Goal: Task Accomplishment & Management: Use online tool/utility

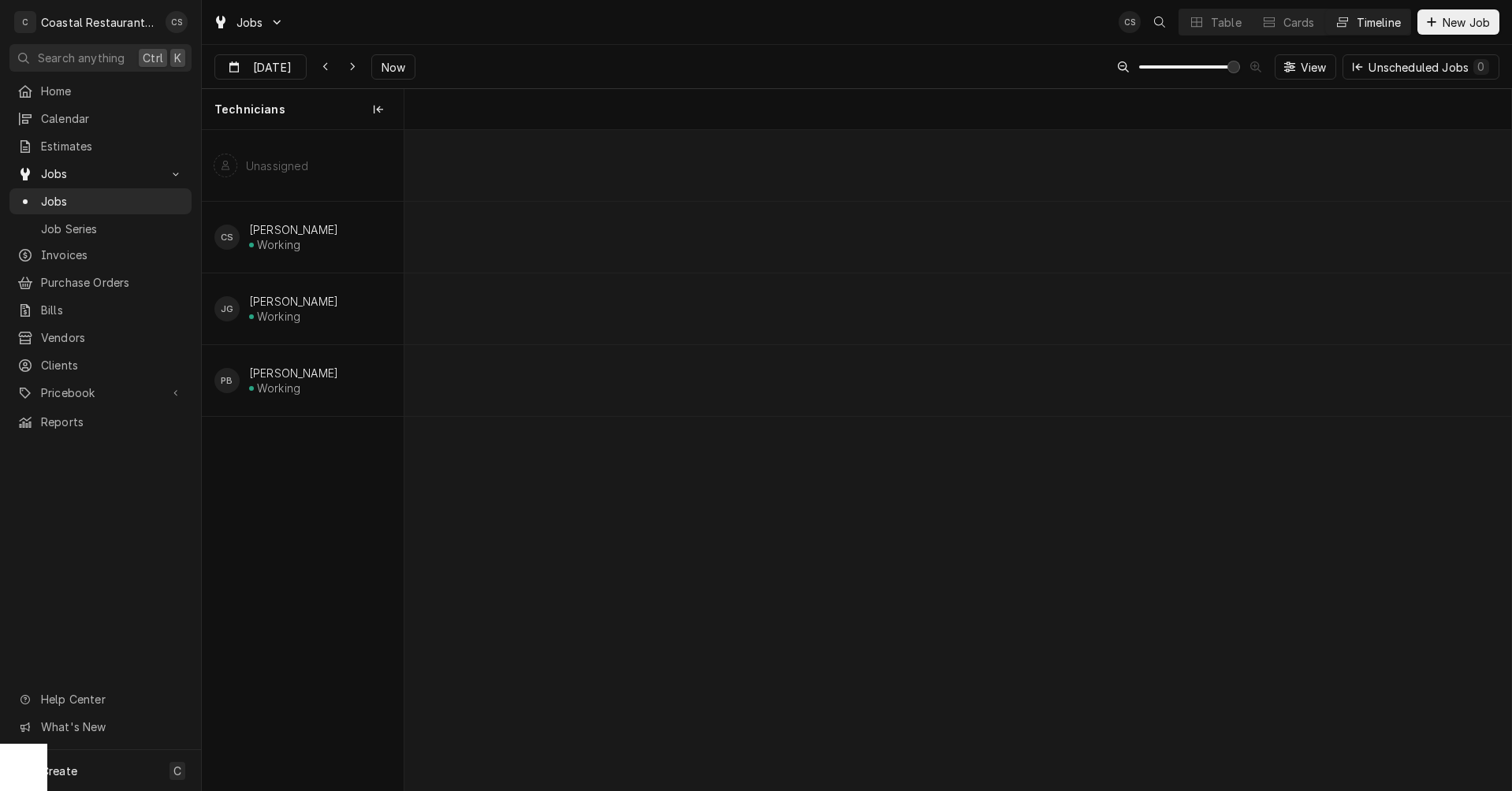
scroll to position [0, 21940]
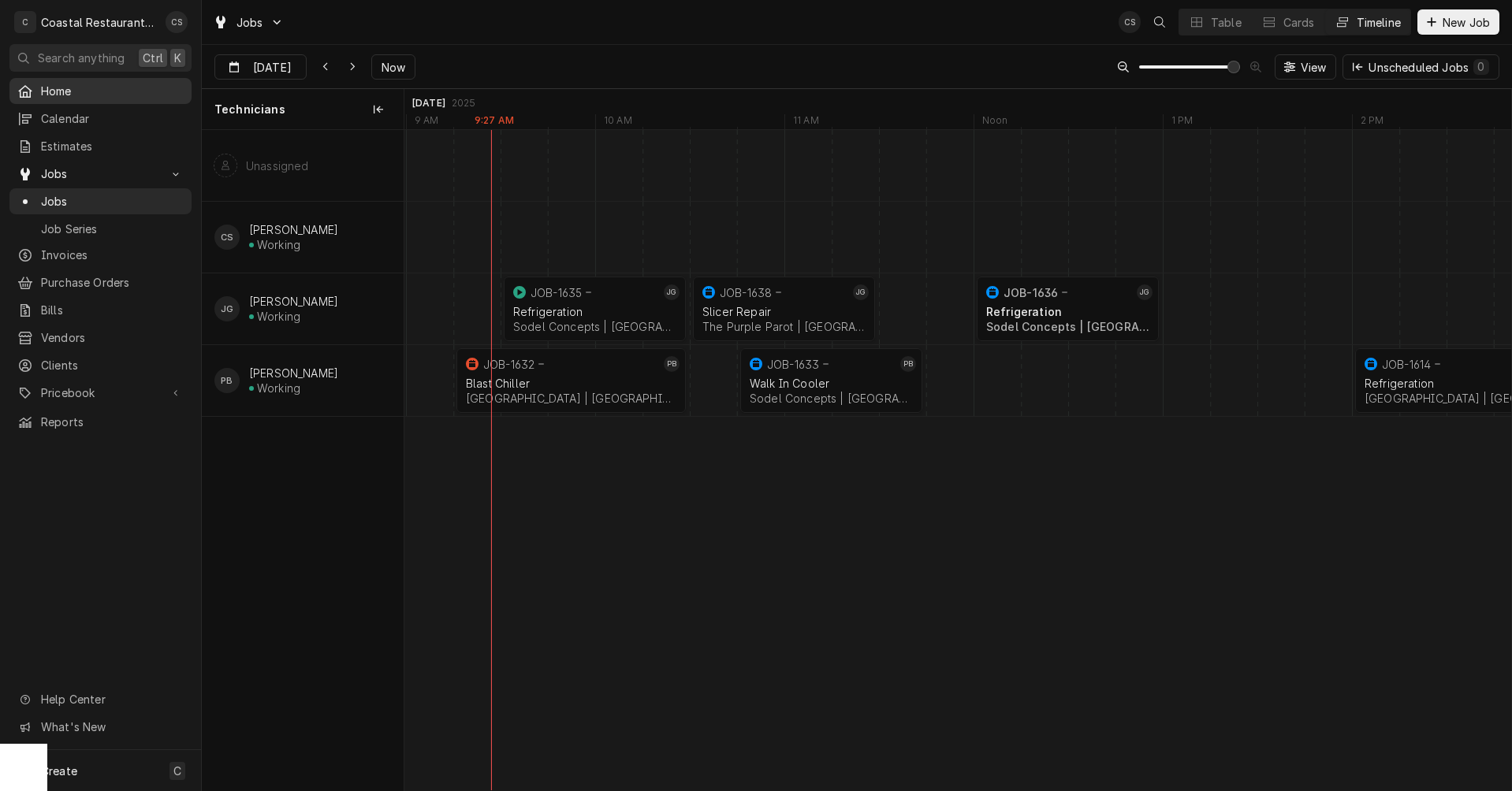
click at [96, 95] on span "Home" at bounding box center [112, 91] width 143 height 16
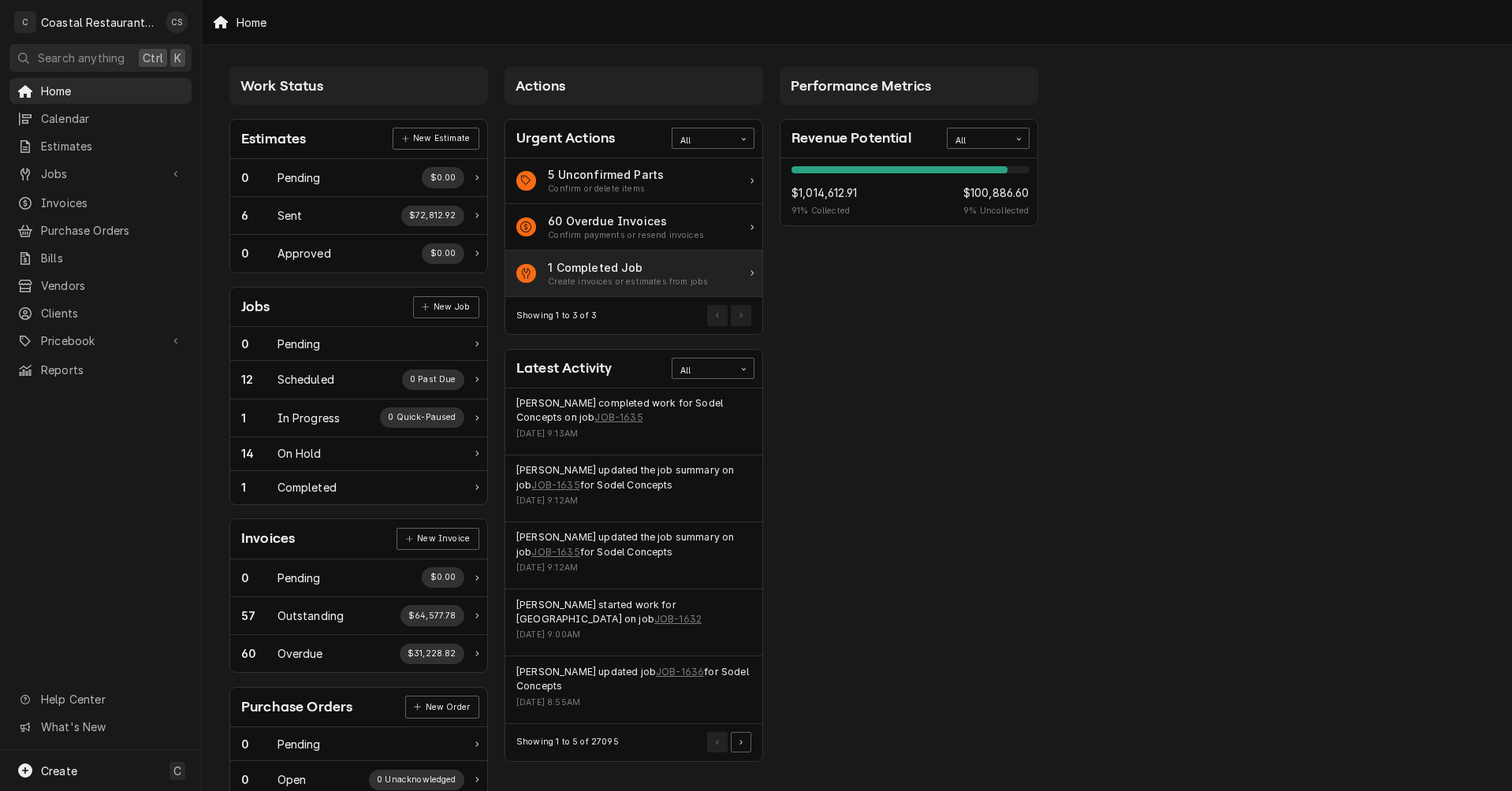
click at [592, 260] on div "1 Completed Job" at bounding box center [628, 267] width 160 height 16
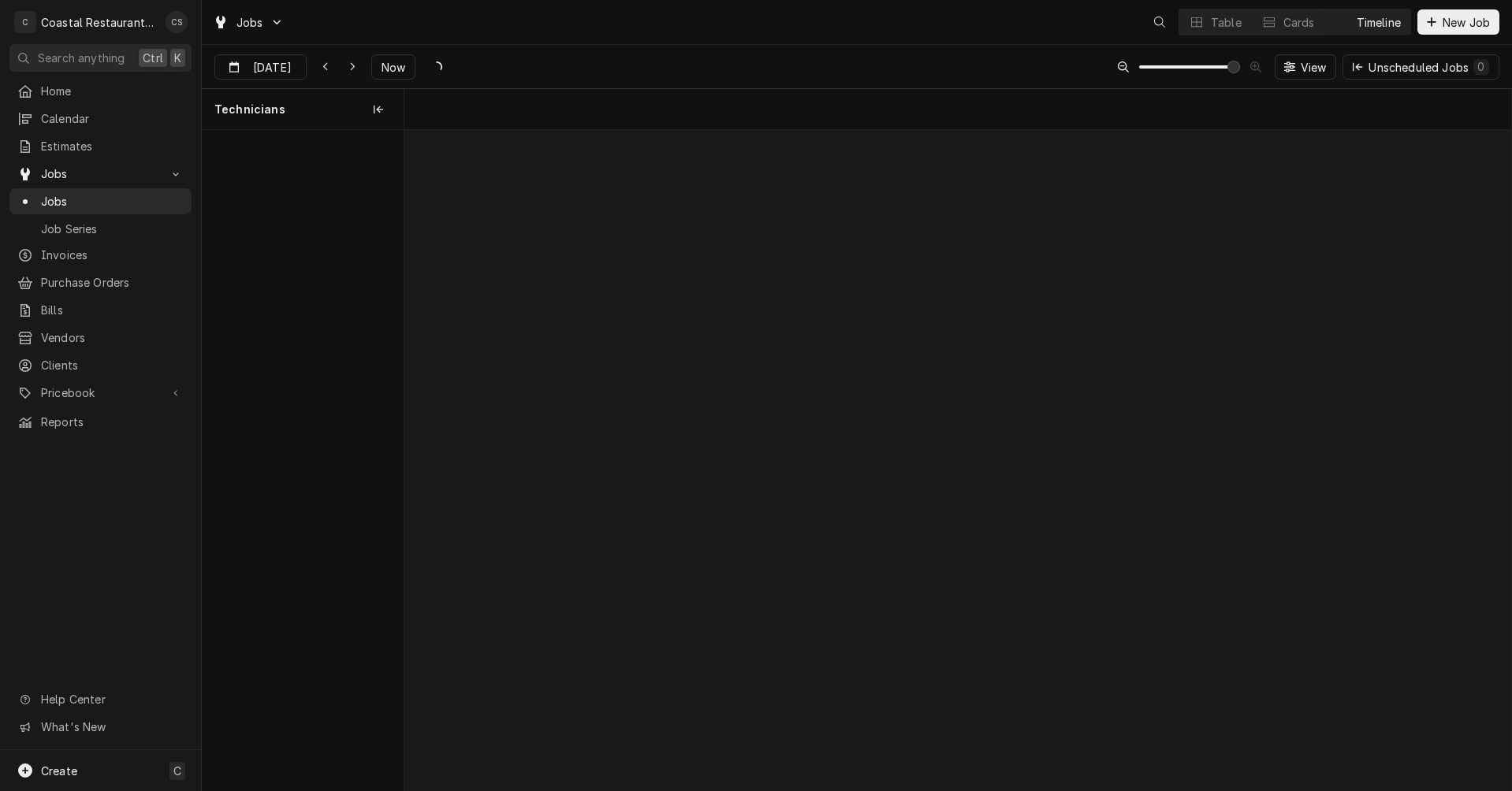
scroll to position [0, 21940]
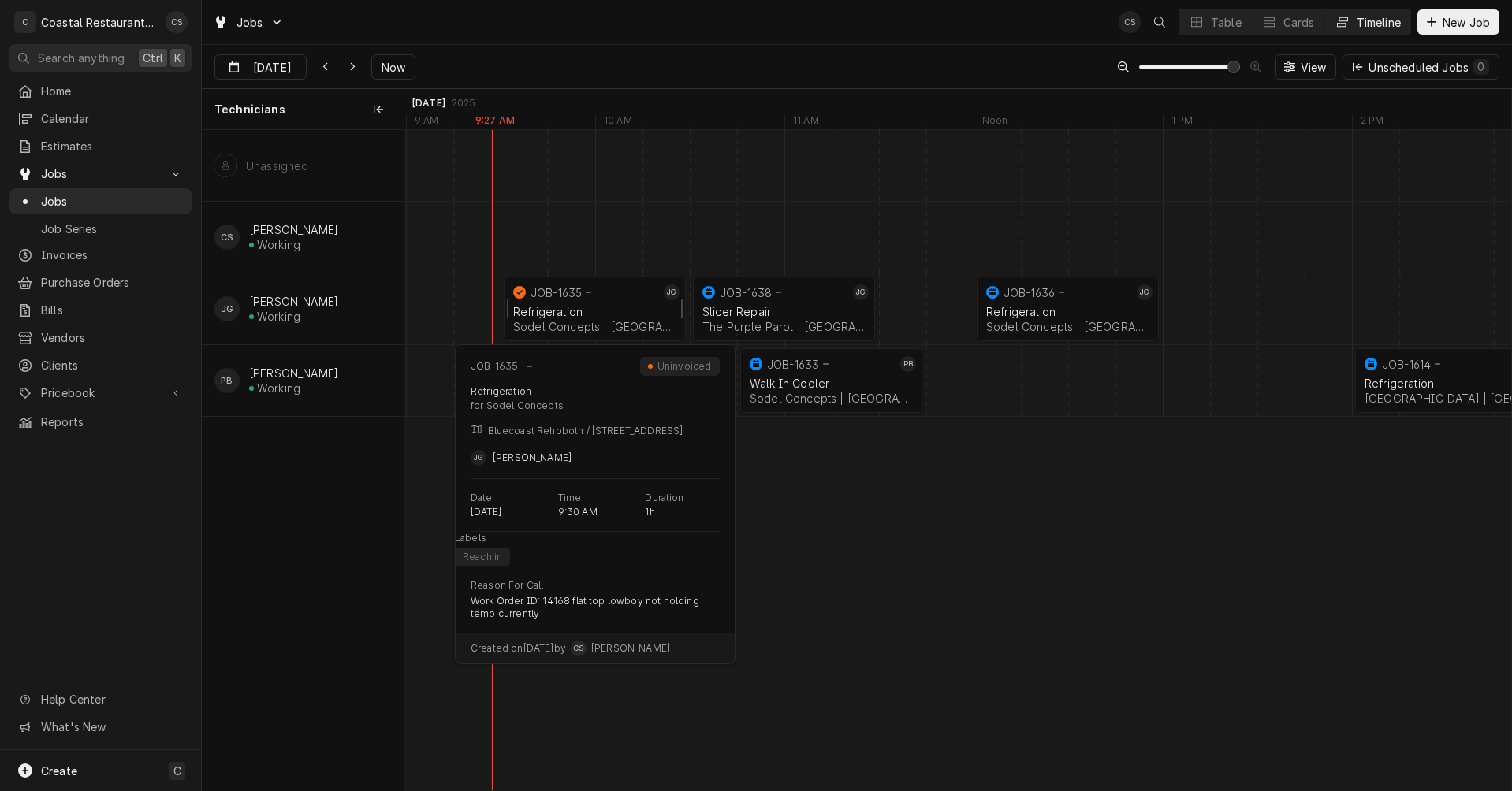
click at [552, 308] on div "Refrigeration" at bounding box center [595, 311] width 164 height 14
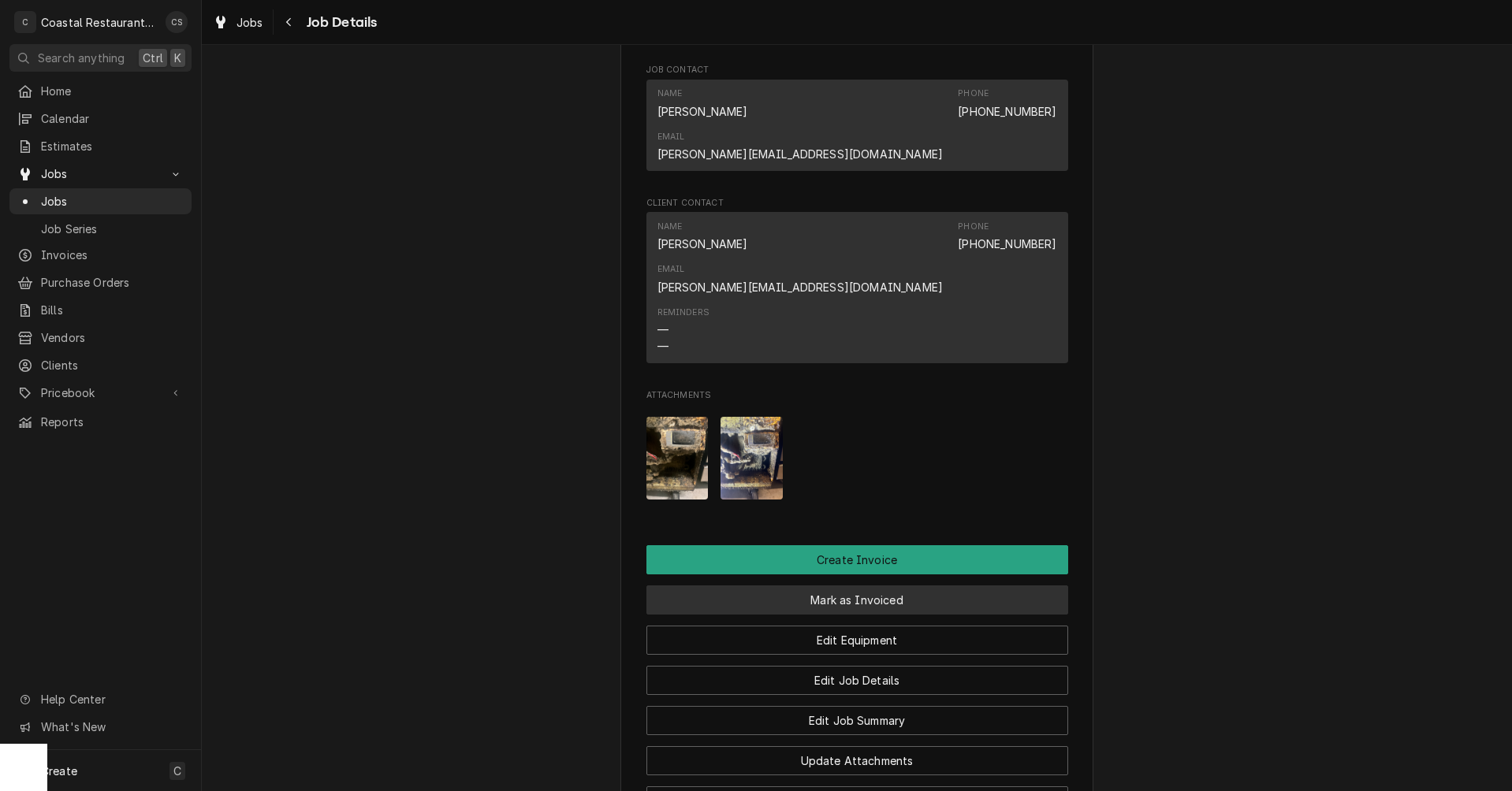
scroll to position [1102, 0]
click at [683, 416] on img "Attachments" at bounding box center [677, 457] width 63 height 83
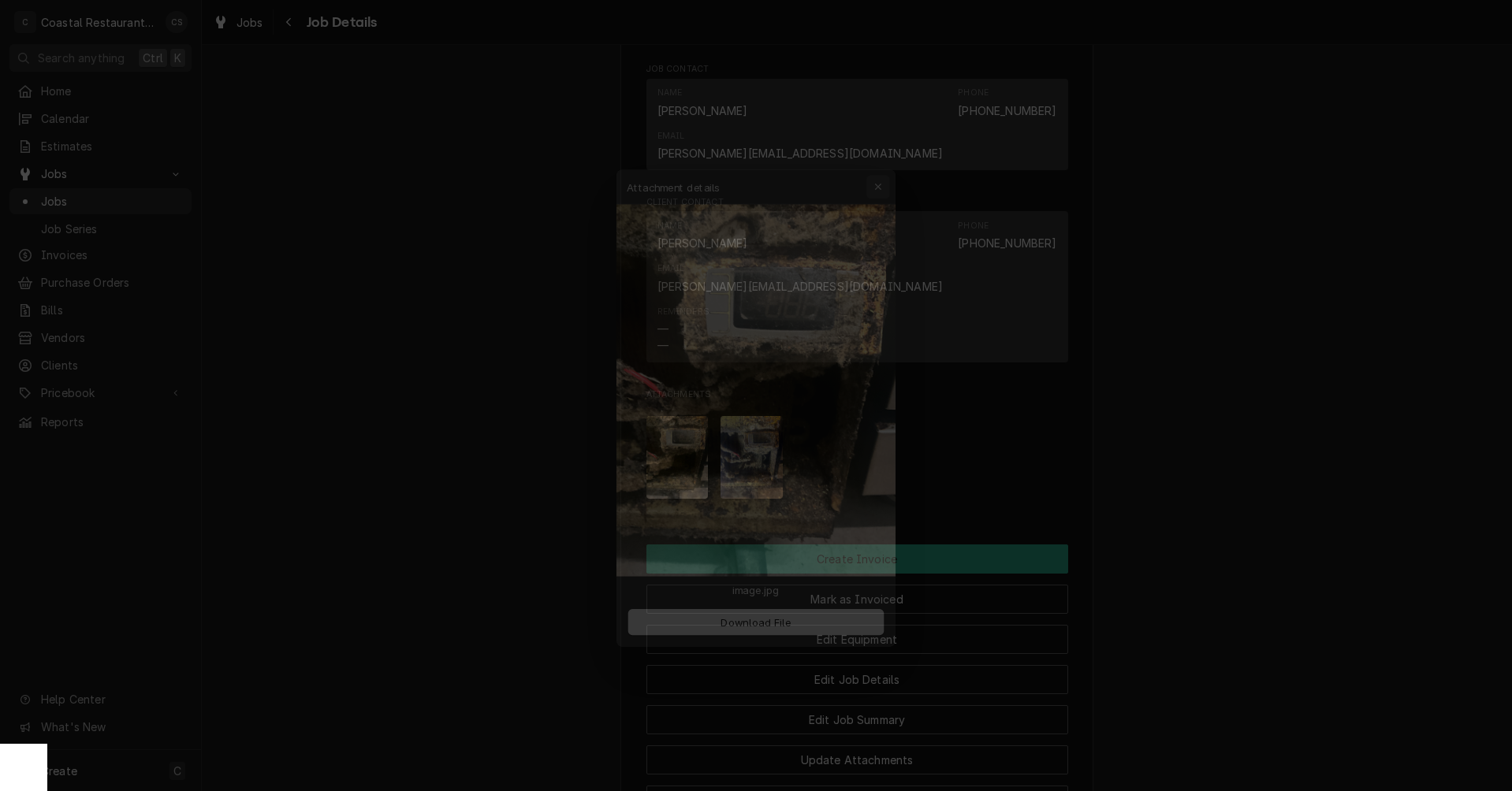
click at [886, 154] on icon "button" at bounding box center [889, 156] width 9 height 11
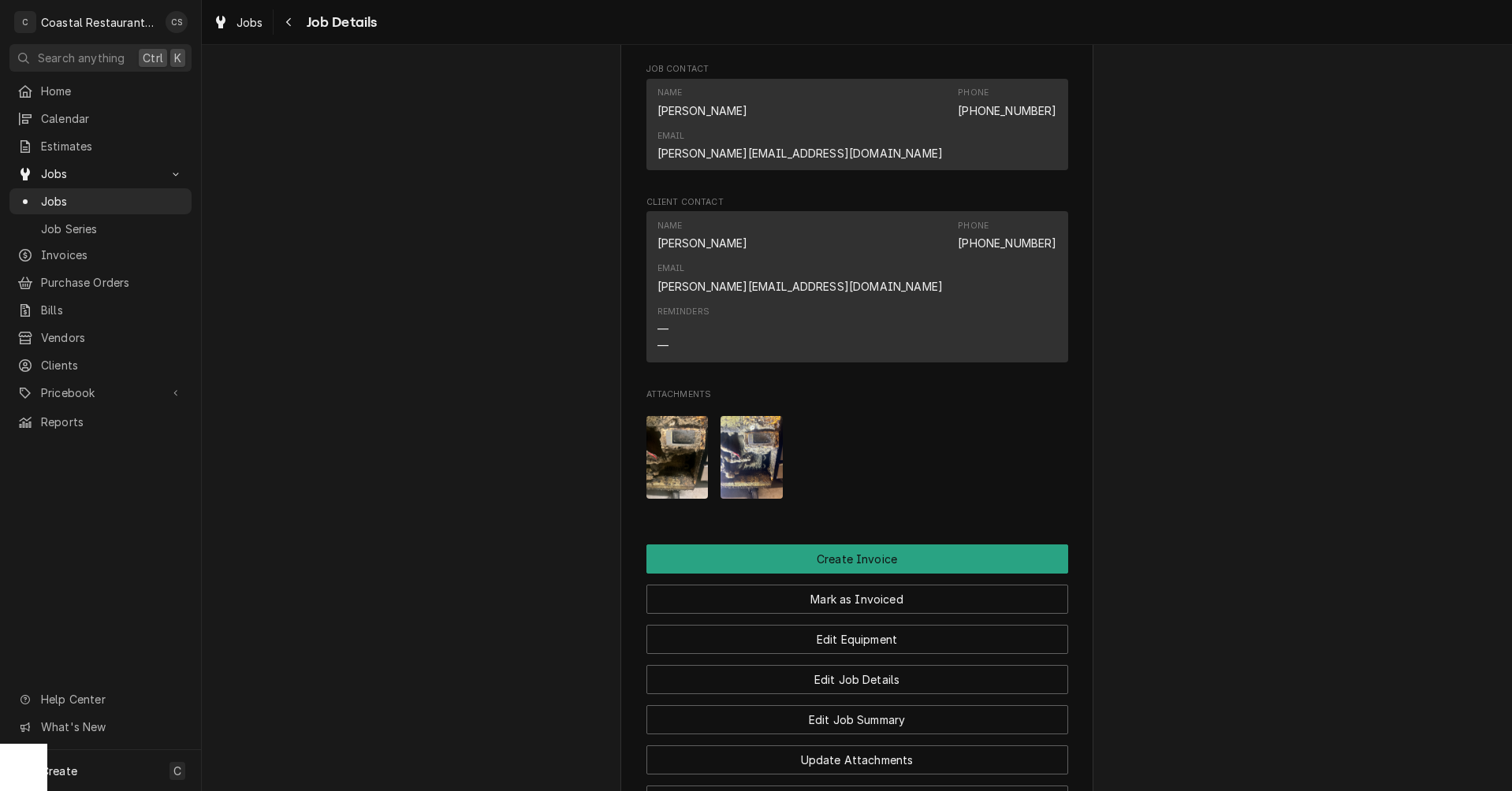
click at [751, 416] on img "Attachments" at bounding box center [751, 457] width 63 height 83
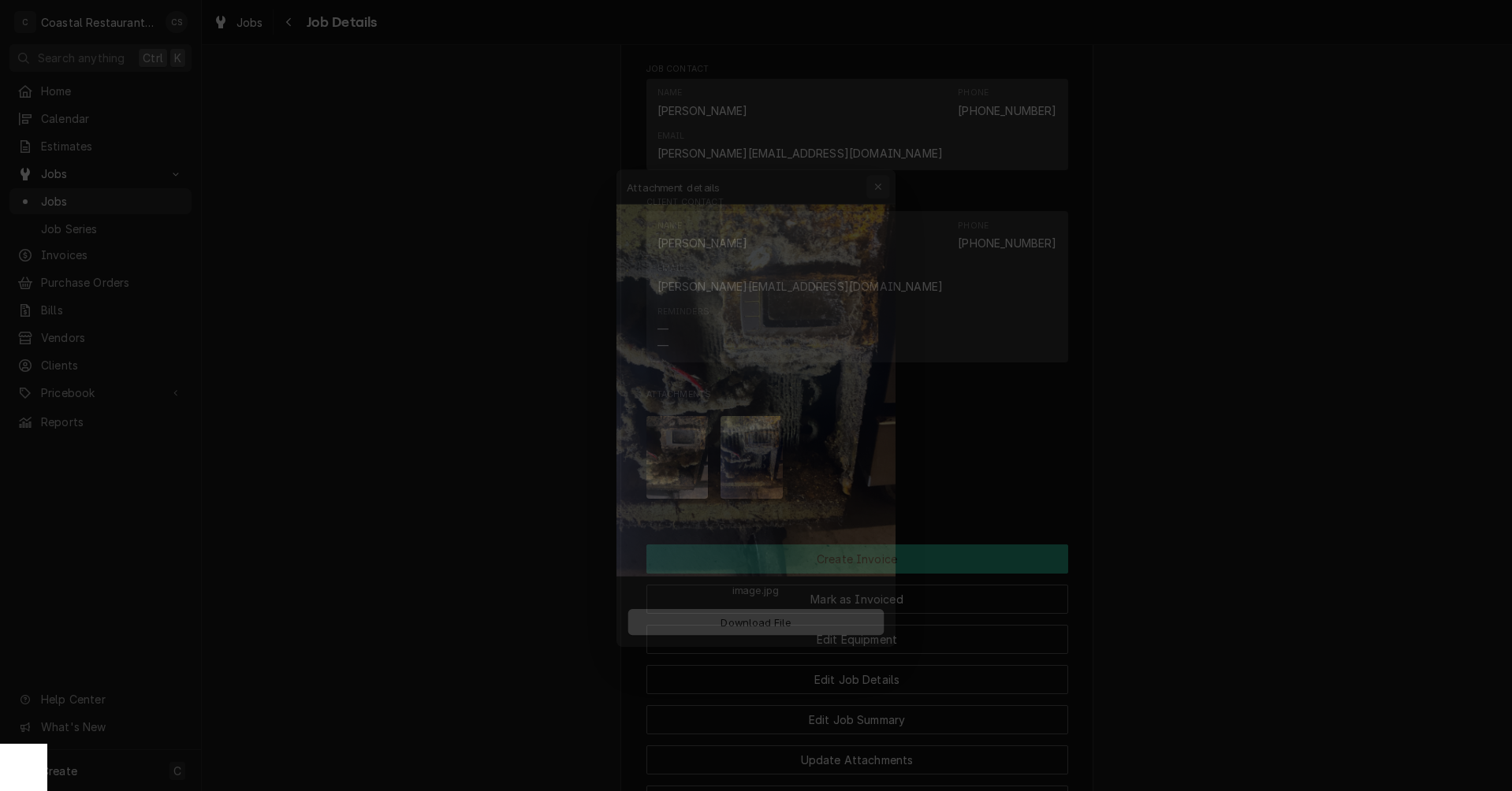
click at [889, 157] on icon "button" at bounding box center [888, 155] width 7 height 7
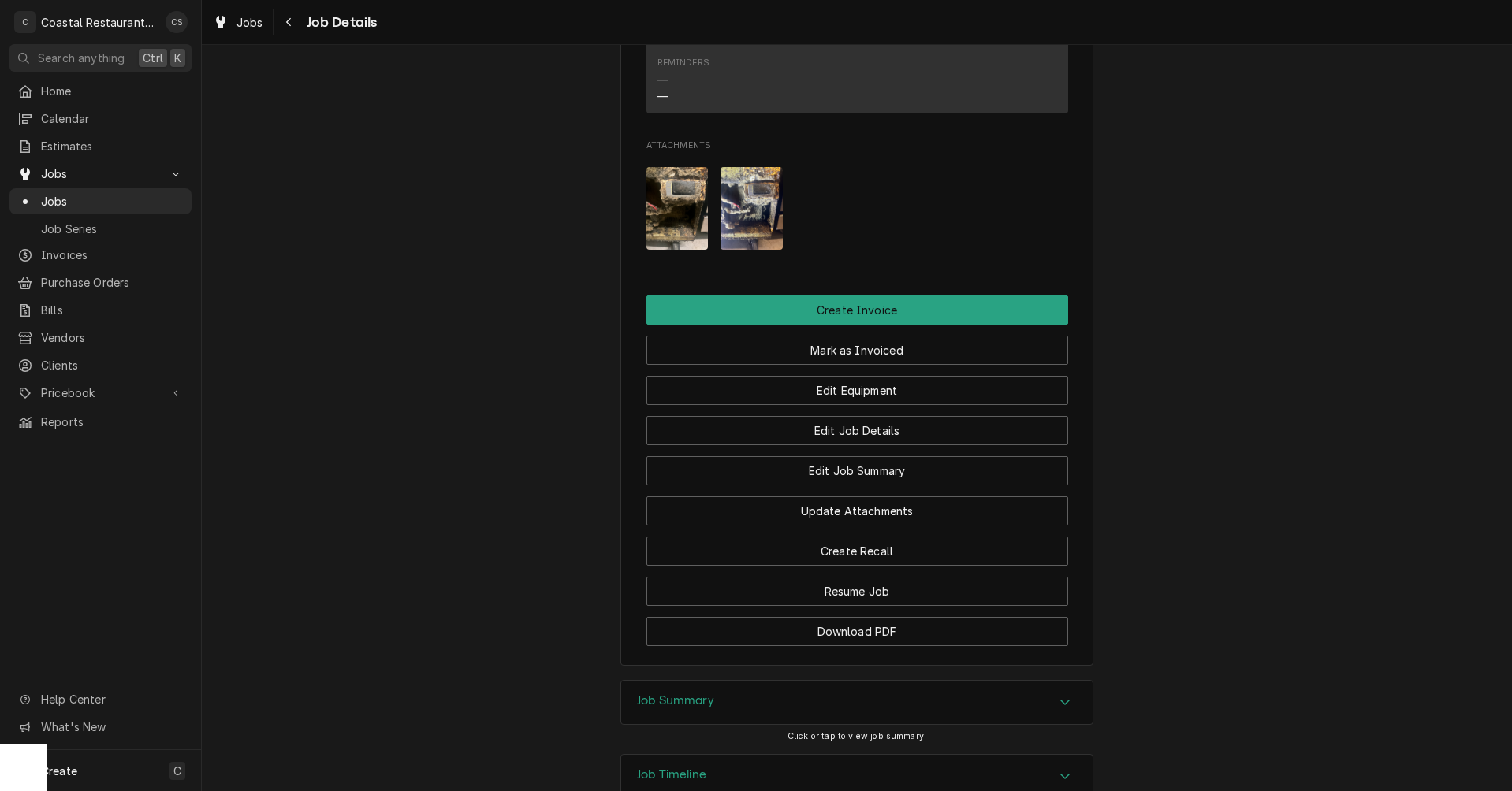
scroll to position [1353, 0]
click at [681, 692] on h3 "Job Summary" at bounding box center [675, 699] width 77 height 15
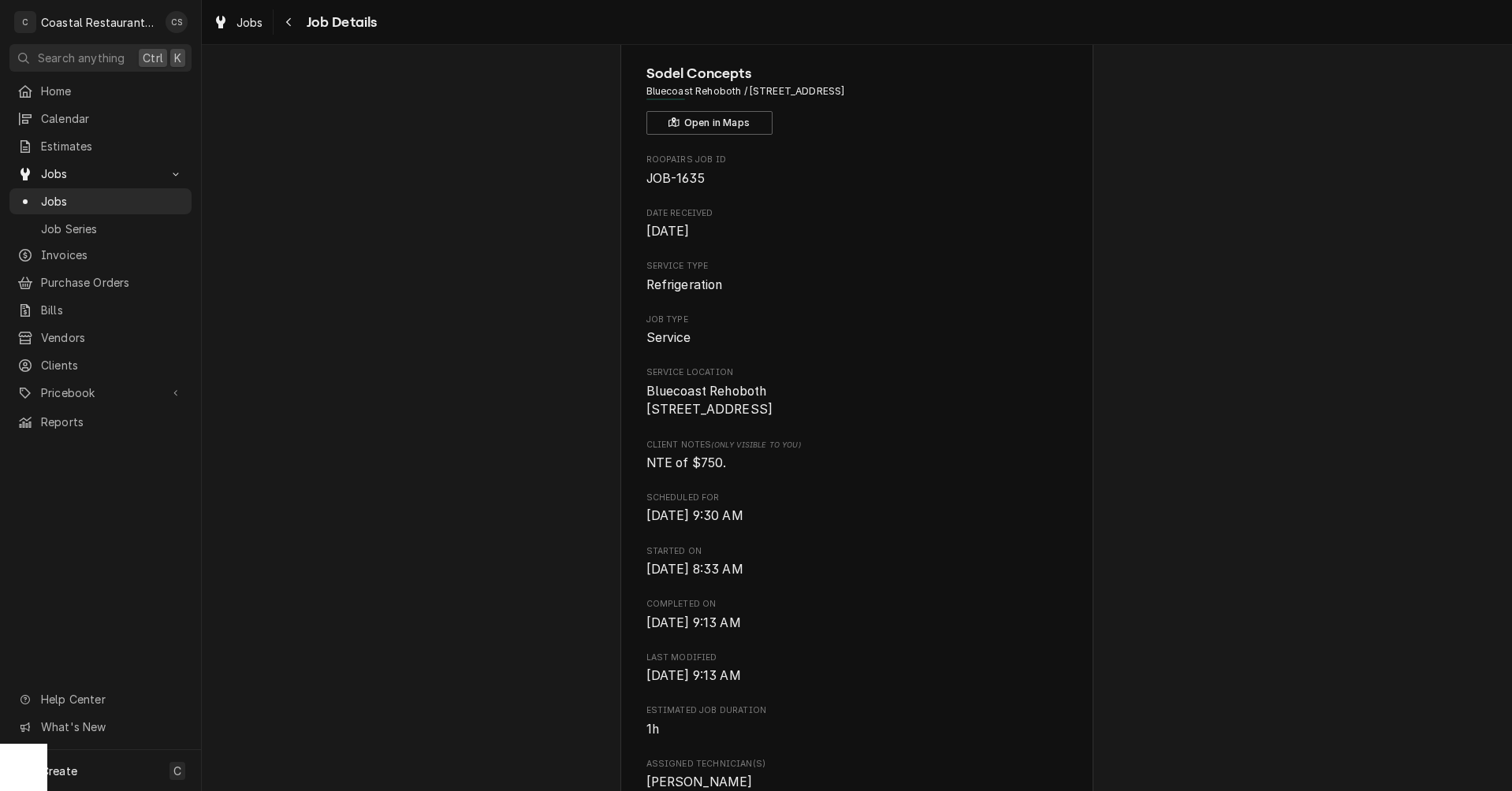
scroll to position [0, 0]
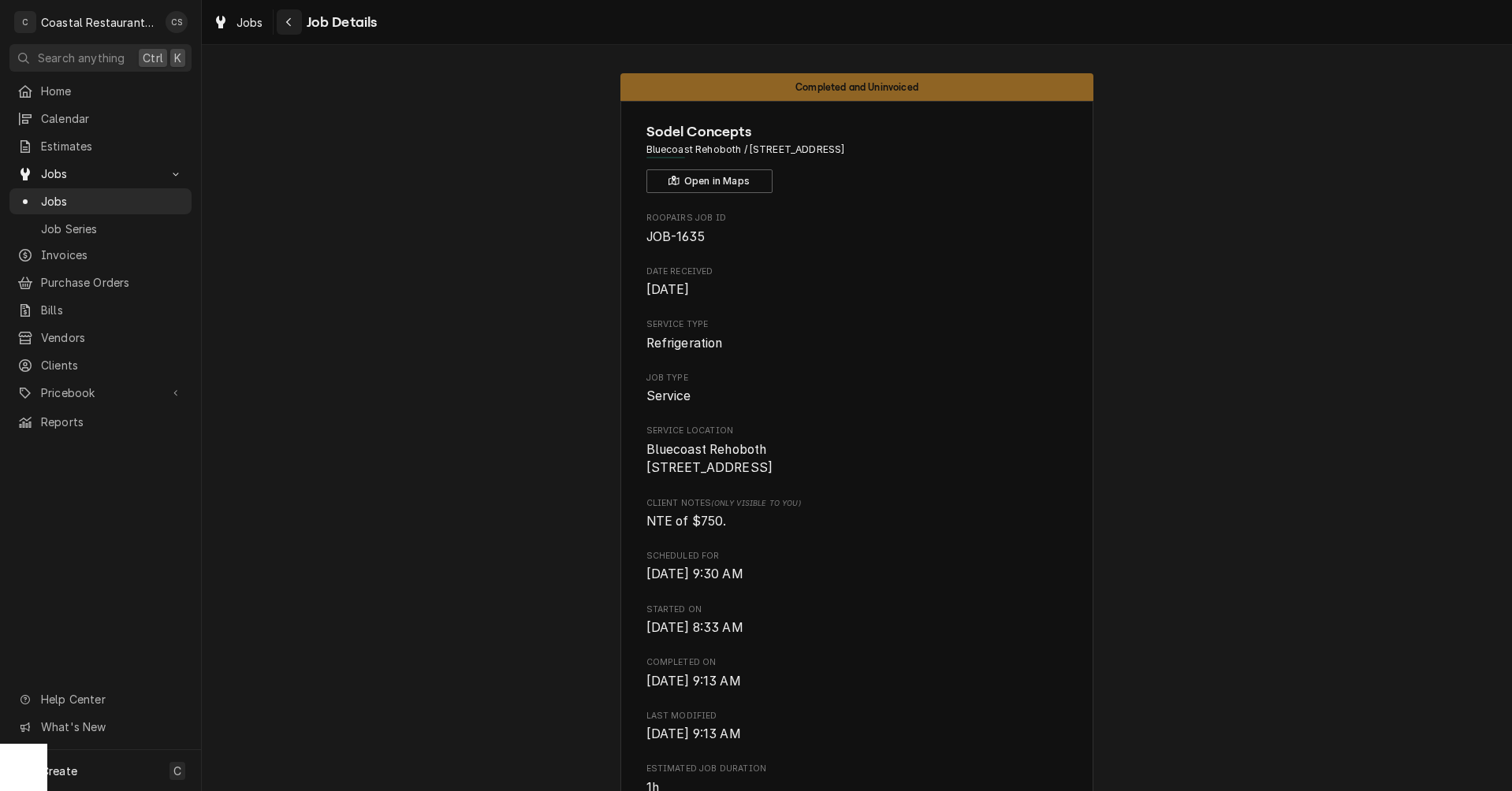
click at [293, 24] on div "Navigate back" at bounding box center [289, 22] width 15 height 15
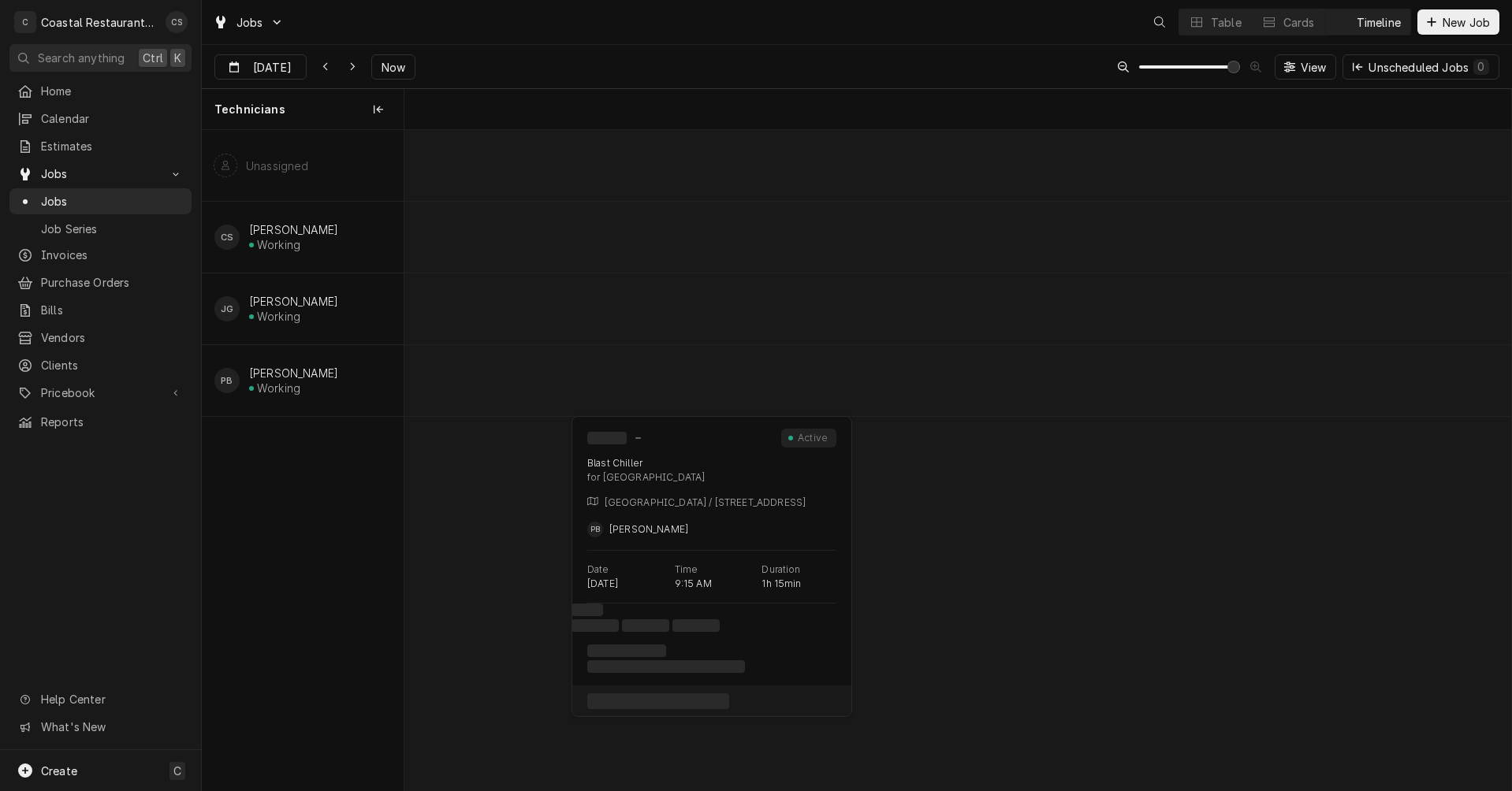
scroll to position [0, 21940]
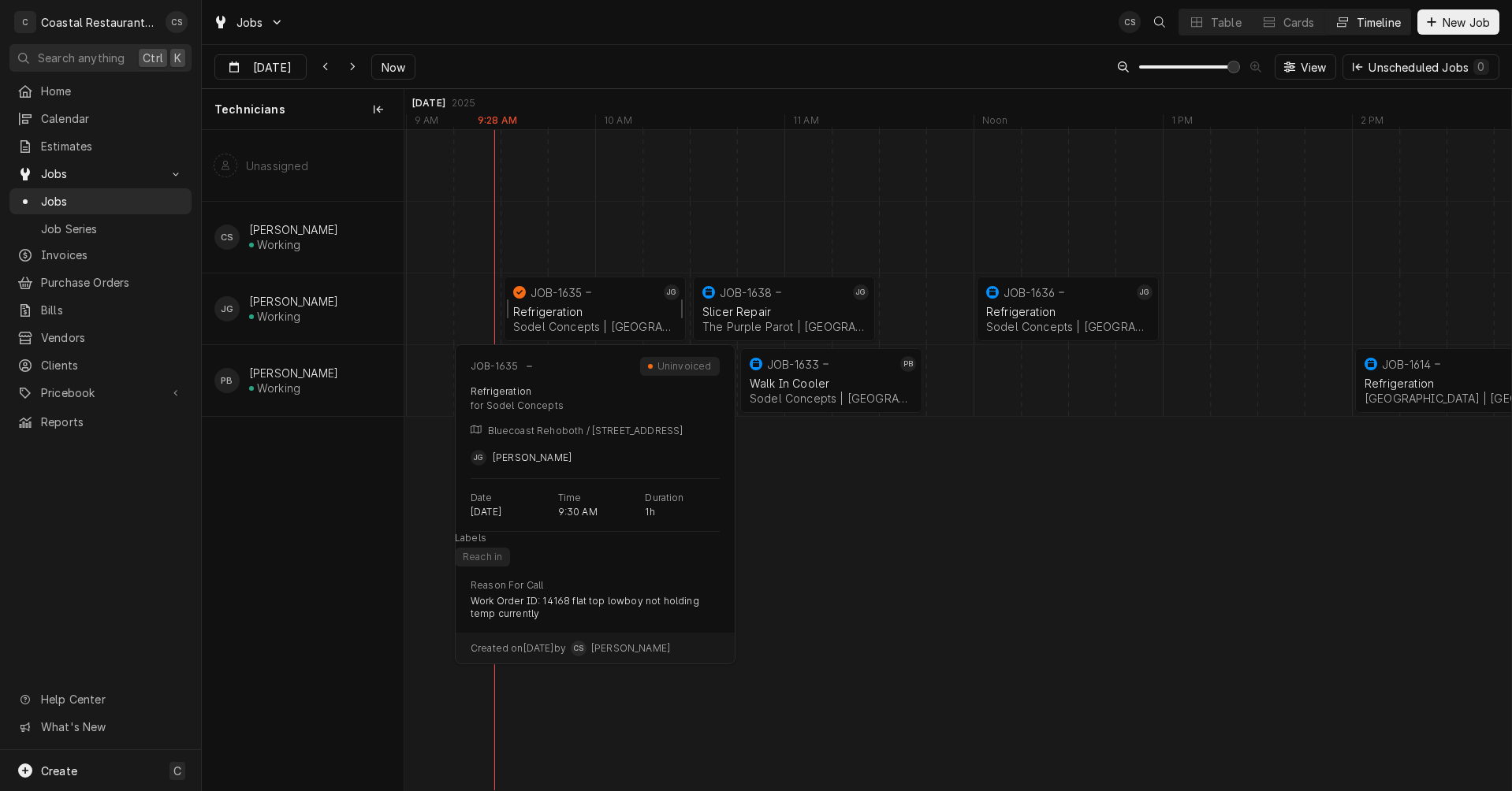
click at [597, 300] on div "JOB-1635" at bounding box center [584, 292] width 150 height 19
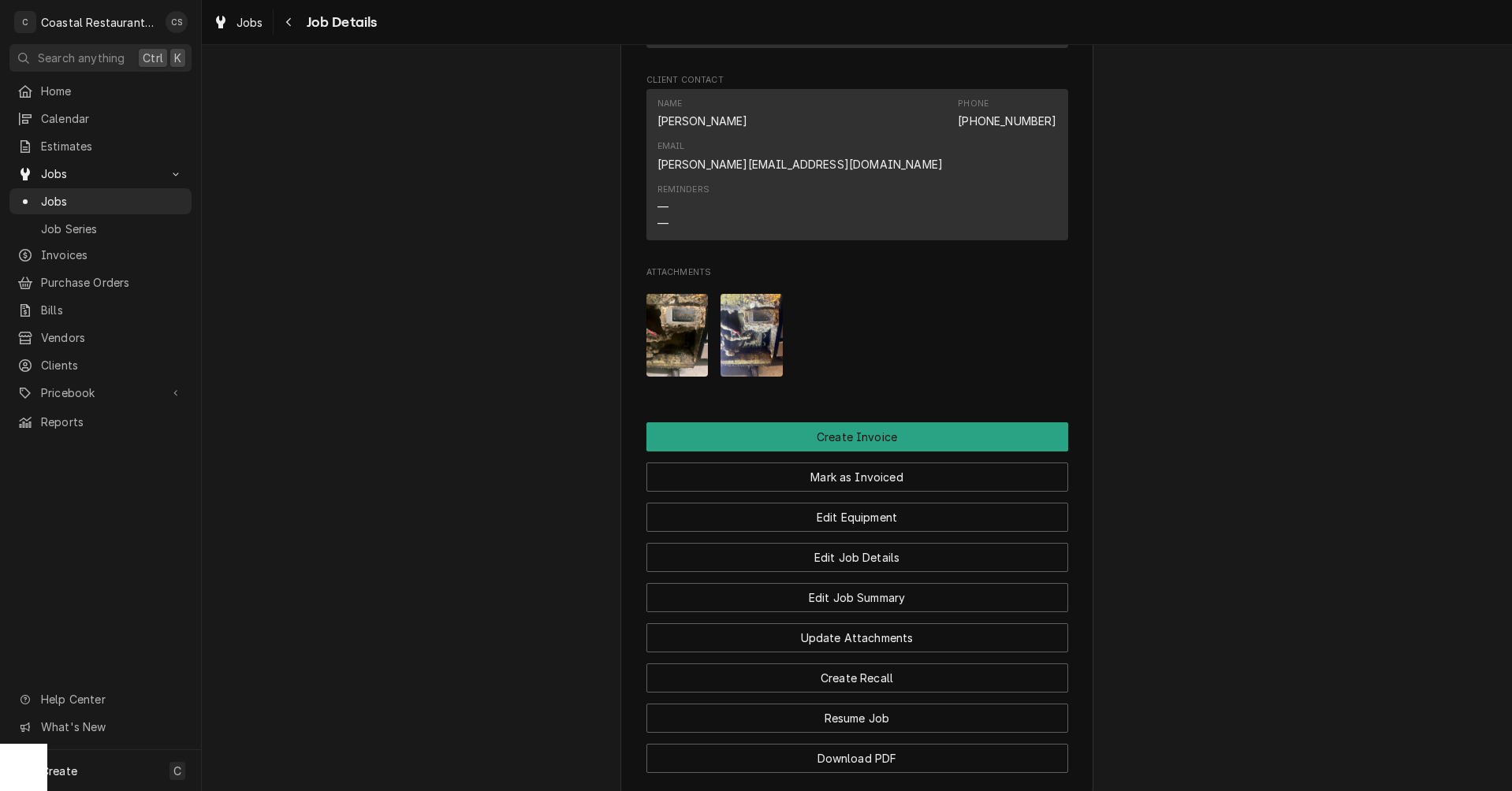
scroll to position [1353, 0]
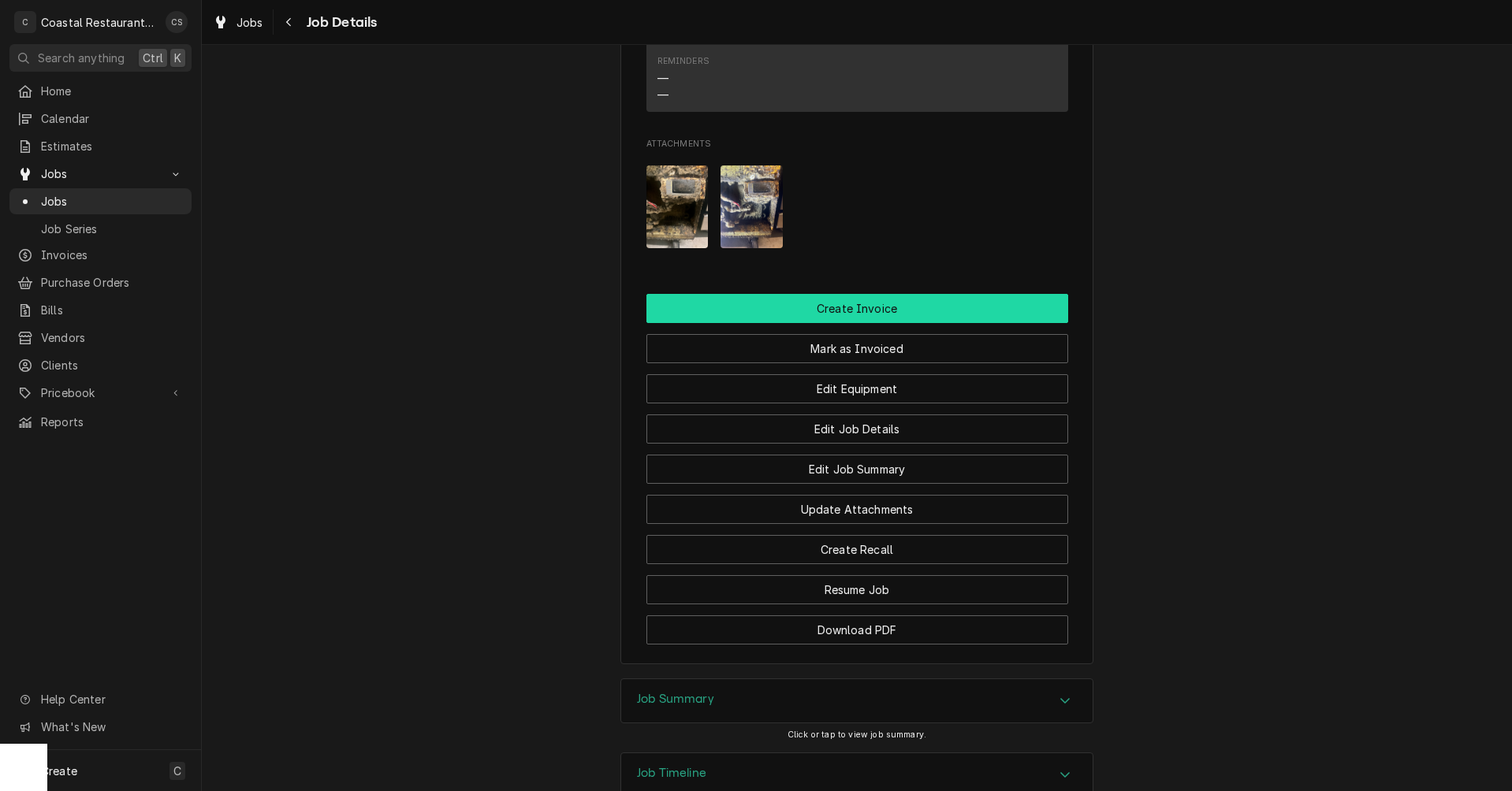
click at [858, 294] on button "Create Invoice" at bounding box center [857, 309] width 422 height 29
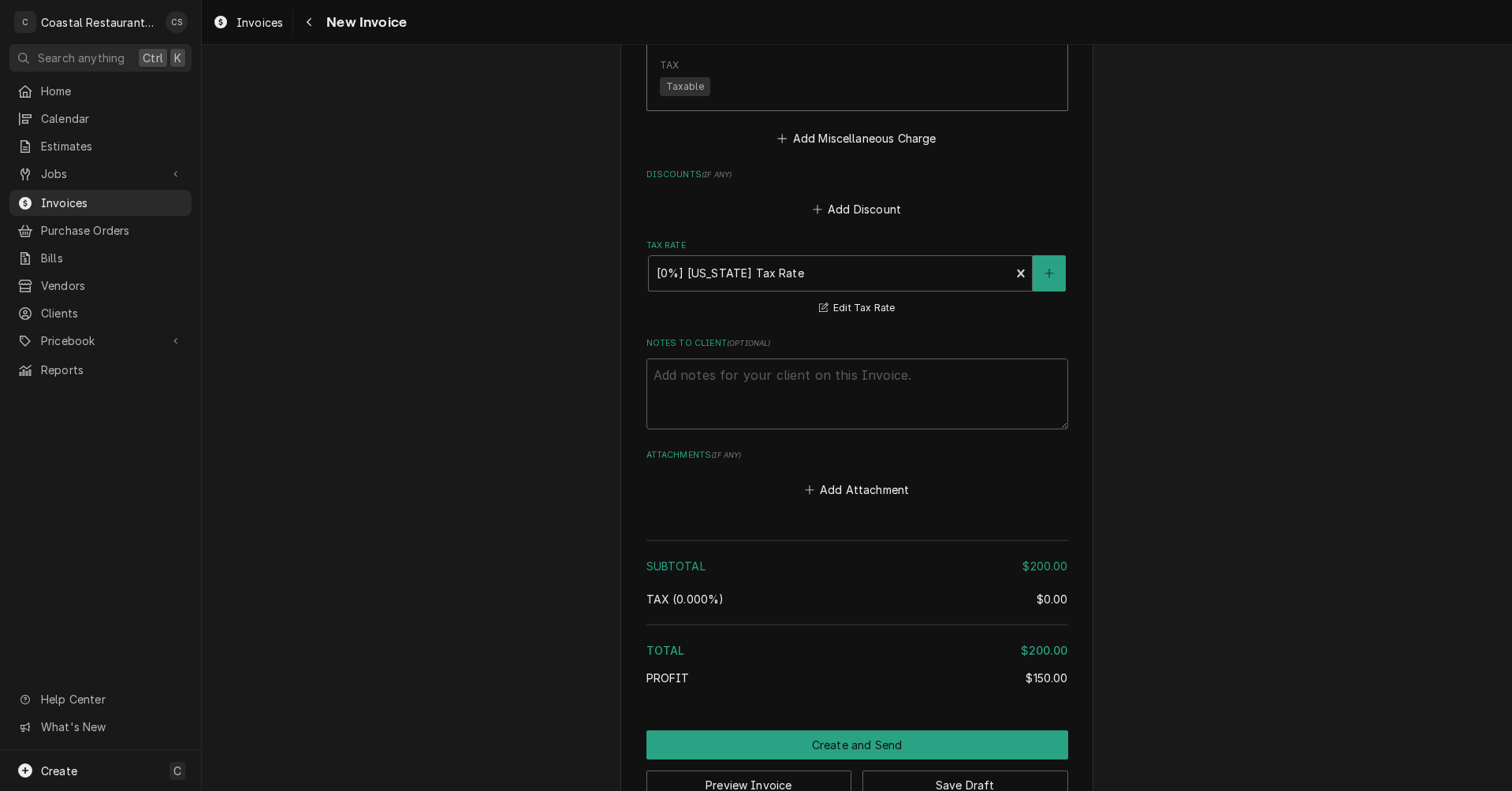
scroll to position [1967, 0]
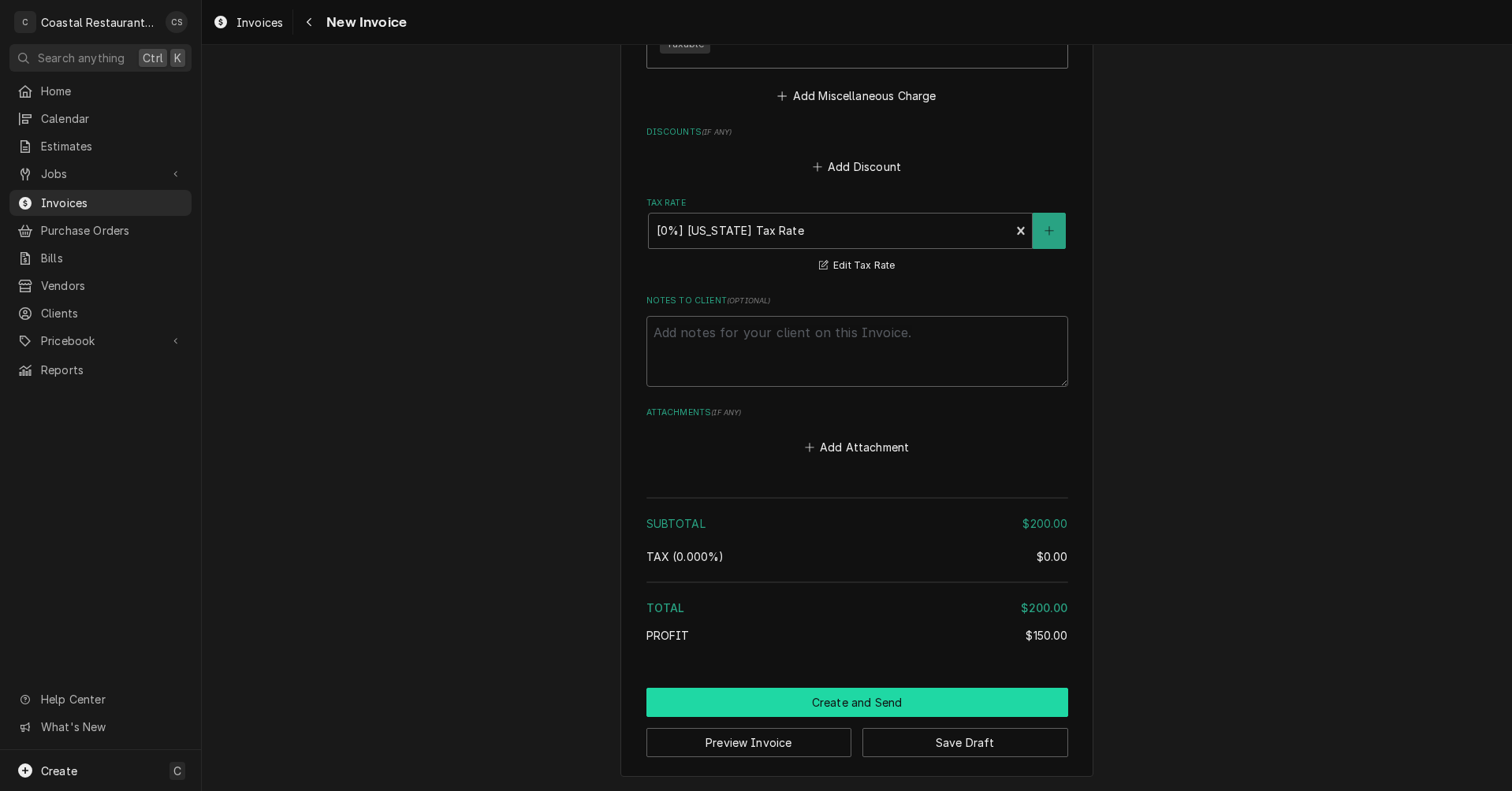
click at [843, 704] on button "Create and Send" at bounding box center [857, 702] width 422 height 29
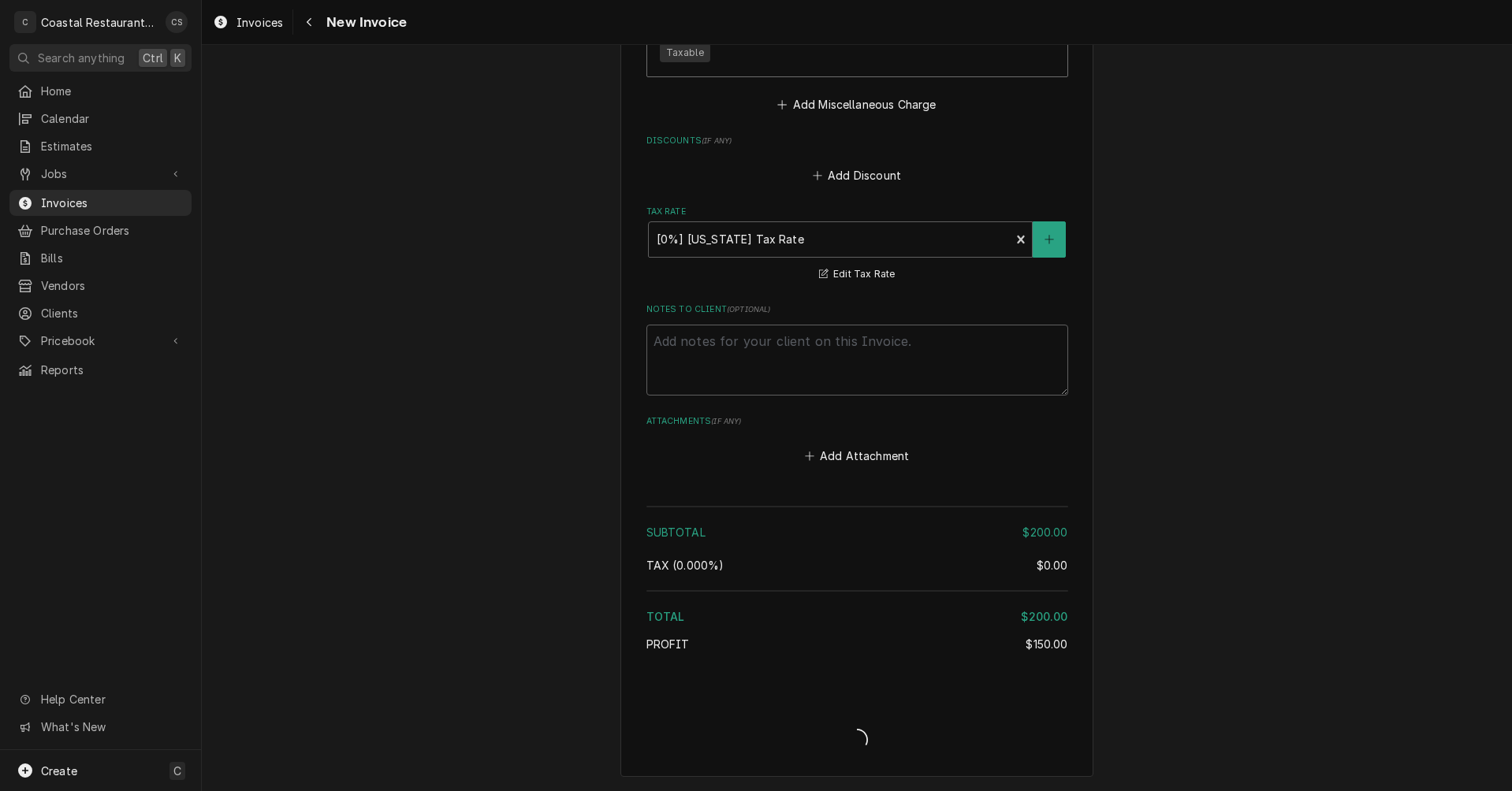
type textarea "x"
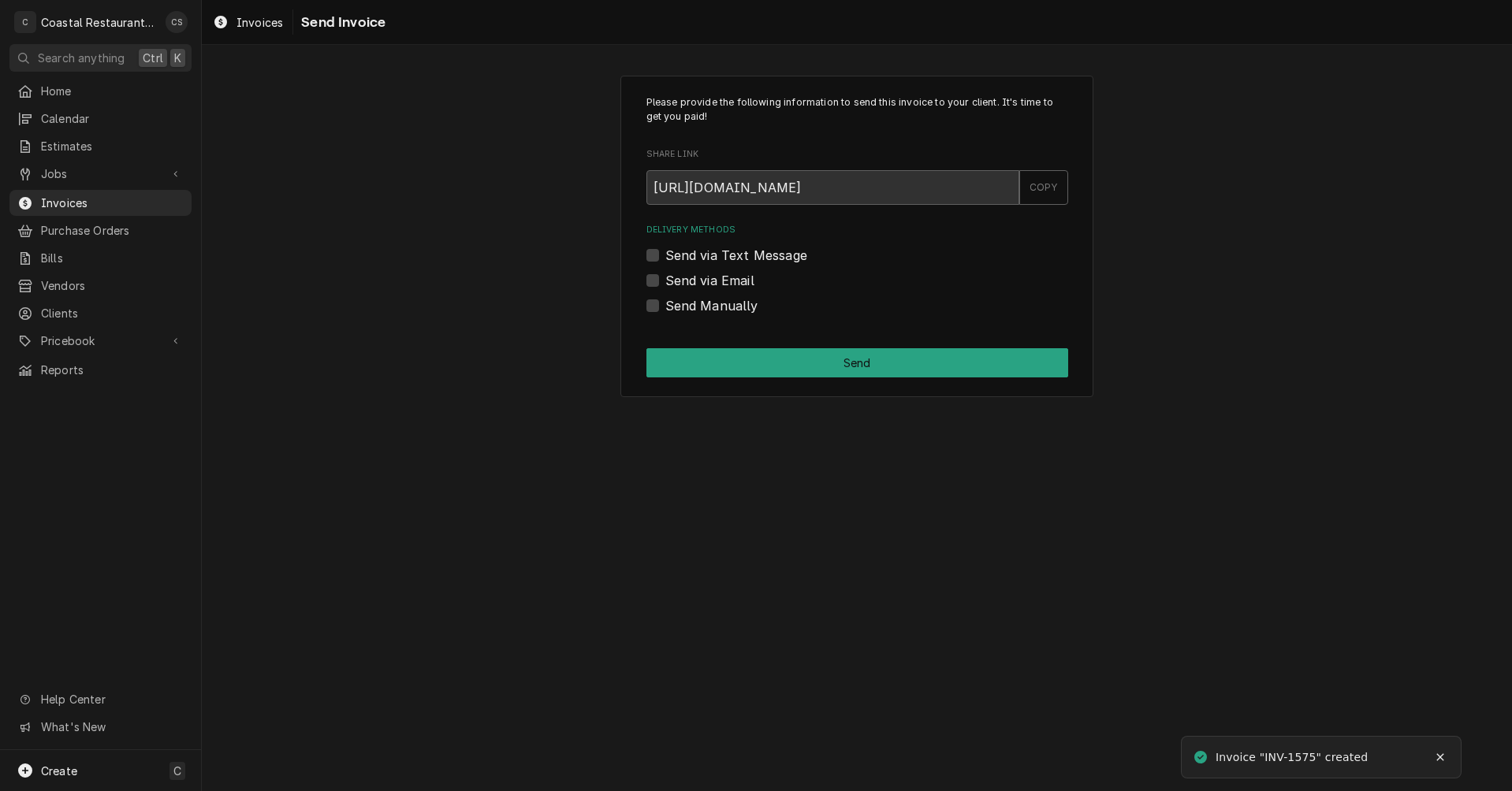
click at [665, 279] on label "Send via Email" at bounding box center [710, 280] width 89 height 19
click at [665, 279] on input "Send via Email" at bounding box center [876, 288] width 422 height 35
checkbox input "true"
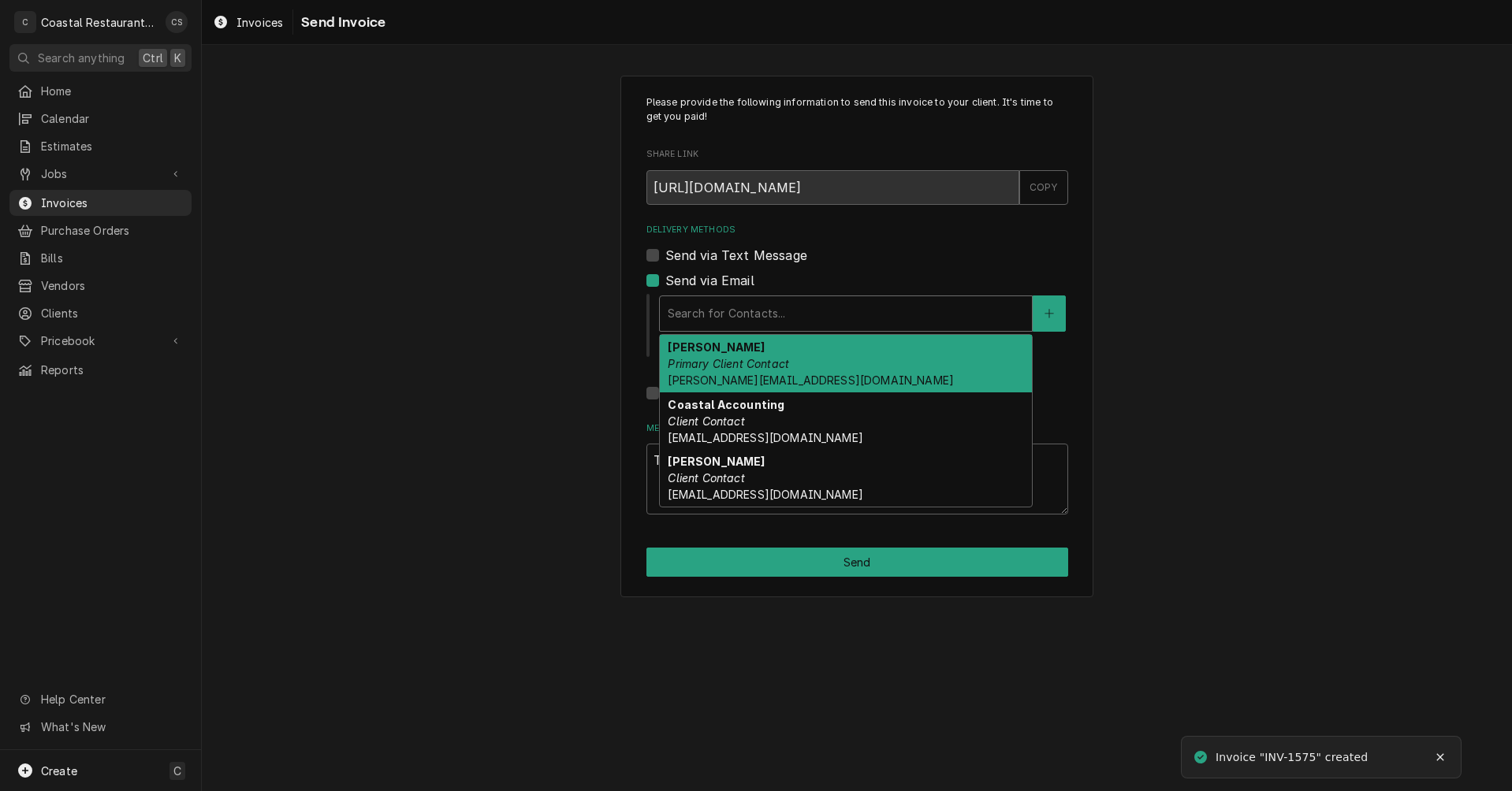
click at [710, 313] on div "Delivery Methods" at bounding box center [846, 313] width 356 height 28
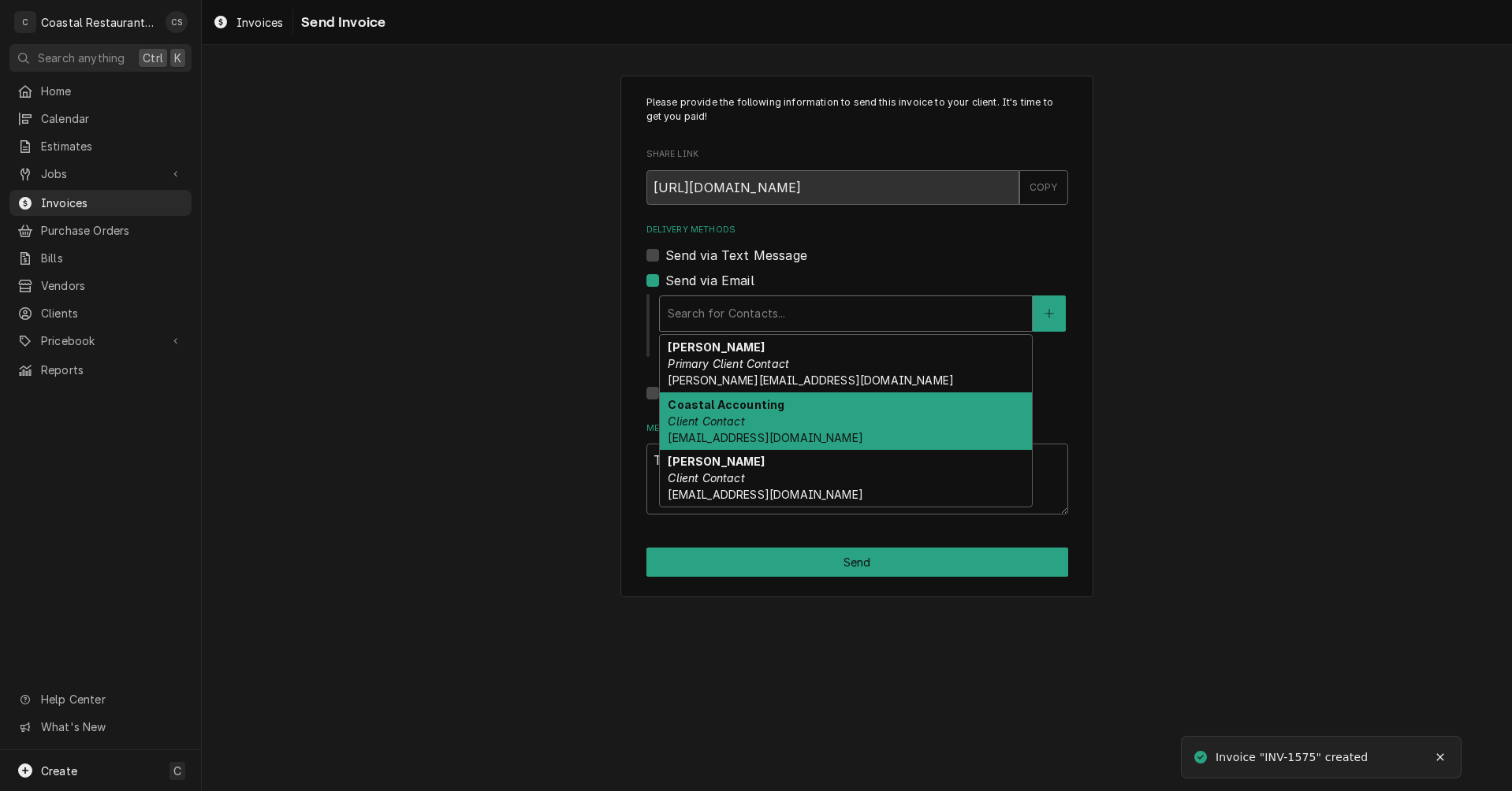
click at [721, 420] on em "Client Contact" at bounding box center [706, 420] width 76 height 14
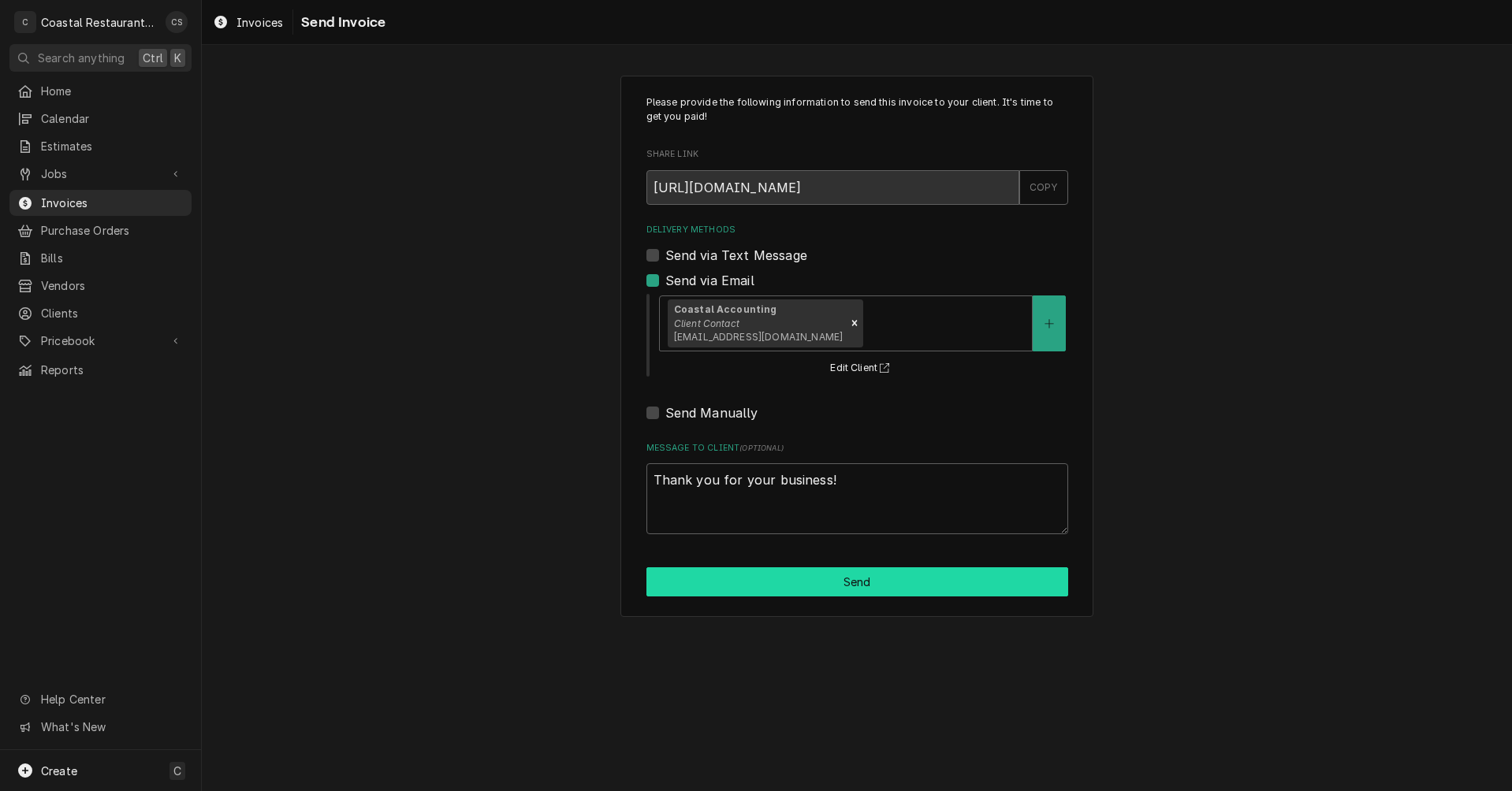
click at [828, 584] on button "Send" at bounding box center [857, 582] width 422 height 29
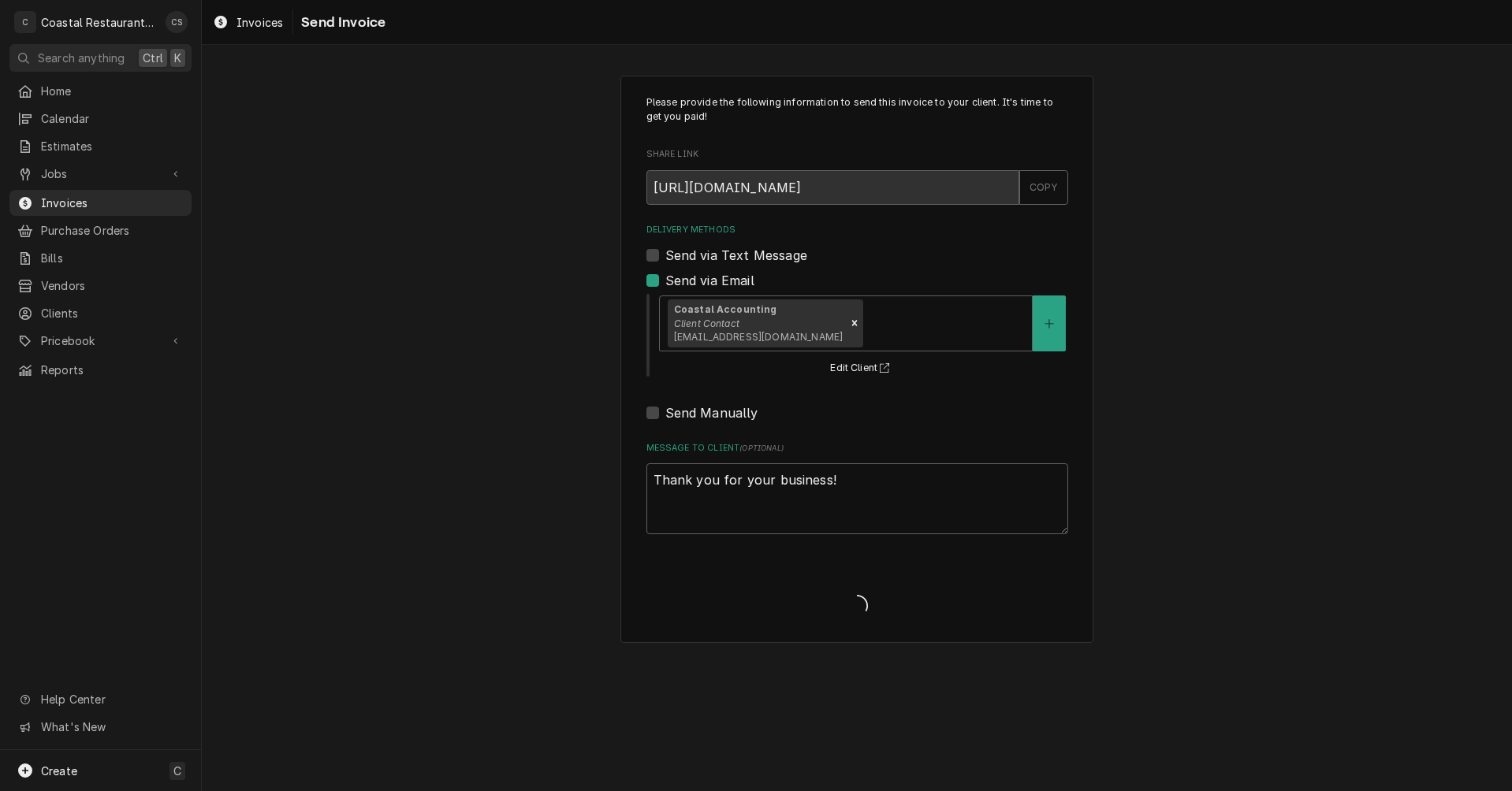
type textarea "x"
